Goal: Find specific page/section: Find specific page/section

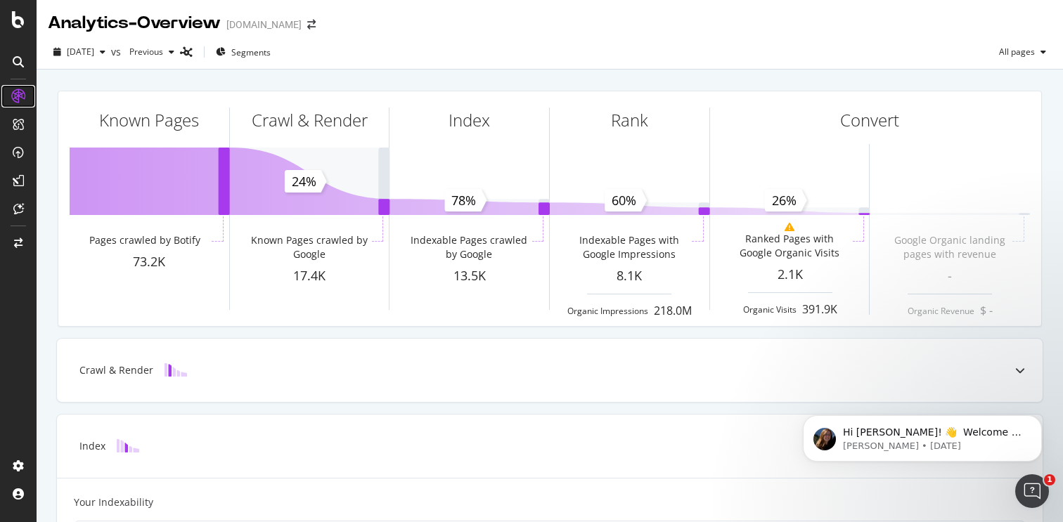
click at [21, 98] on icon at bounding box center [18, 96] width 14 height 14
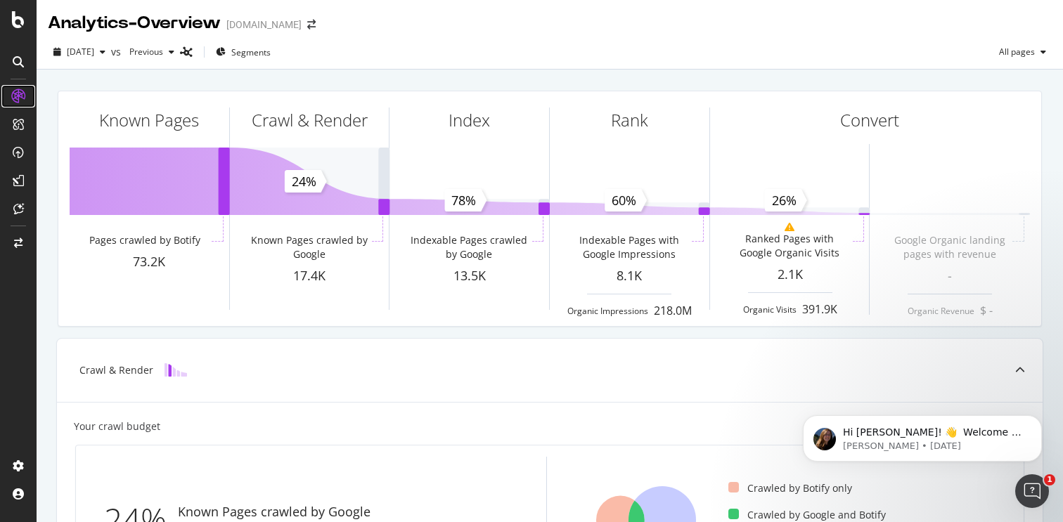
click at [15, 93] on icon at bounding box center [18, 96] width 14 height 14
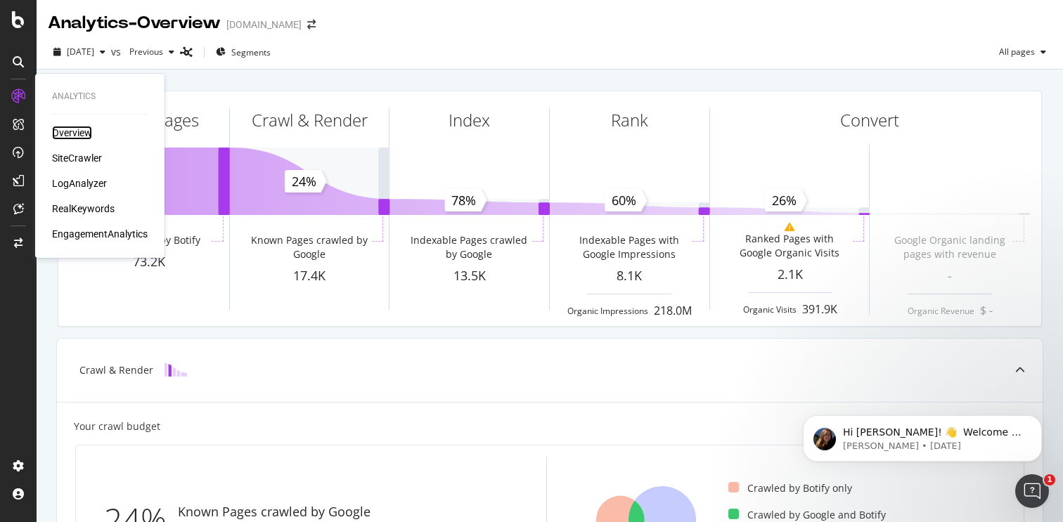
click at [65, 134] on div "Overview" at bounding box center [72, 133] width 40 height 14
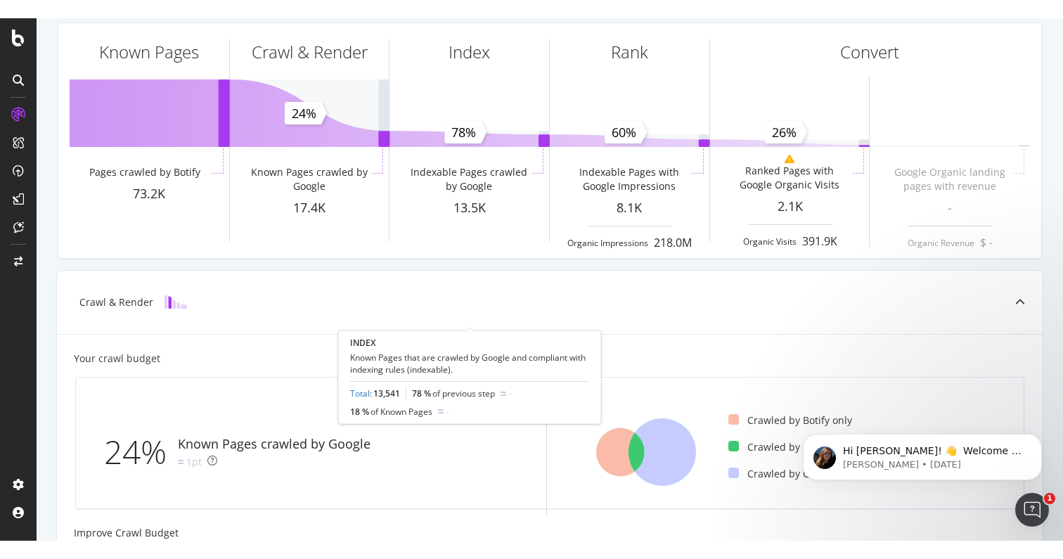
scroll to position [14, 0]
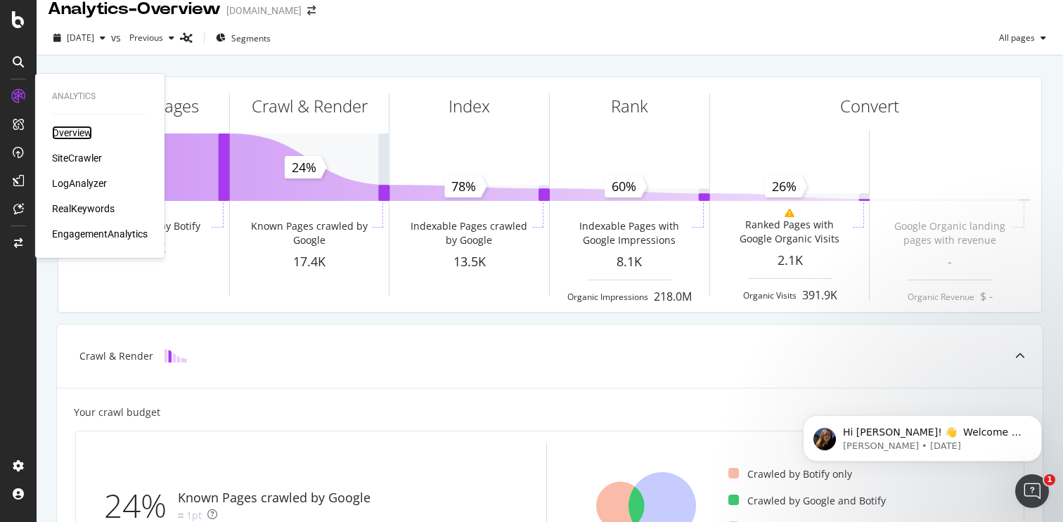
click at [68, 131] on div "Overview" at bounding box center [72, 133] width 40 height 14
